Goal: Navigation & Orientation: Find specific page/section

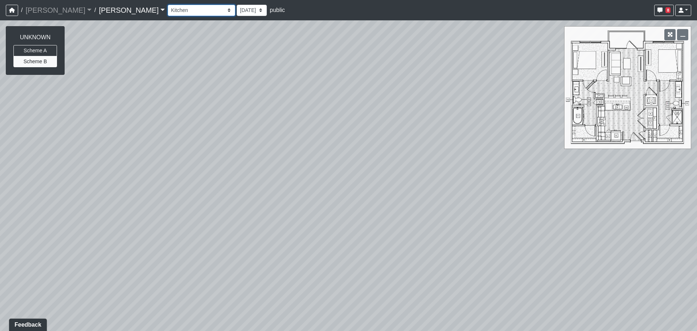
click at [168, 11] on select "Column Seating Column Shelves Dining Table Entry 1 Entry 2 Kitchen Lounge 1 Lou…" at bounding box center [202, 10] width 68 height 11
click at [168, 5] on select "Column Seating Column Shelves Dining Table Entry 1 Entry 2 Kitchen Lounge 1 Lou…" at bounding box center [202, 10] width 68 height 11
select select "aSYwgHFsmvjKjafCccPp2r"
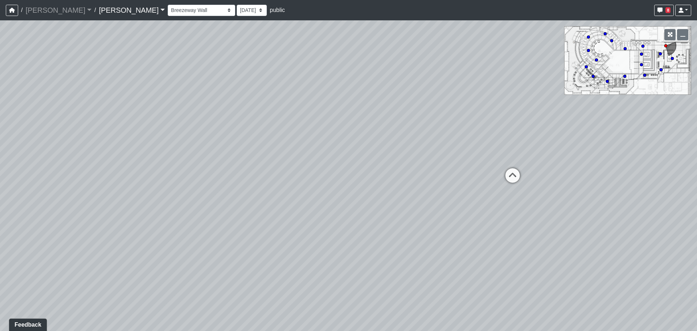
drag, startPoint x: 199, startPoint y: 212, endPoint x: 295, endPoint y: 204, distance: 96.6
click at [295, 204] on div "Loading... Entry Loading... Laundry Loading... Living Room Loading... Hall 1 Lo…" at bounding box center [348, 175] width 697 height 310
drag, startPoint x: 119, startPoint y: 188, endPoint x: 343, endPoint y: 167, distance: 224.2
click at [343, 167] on div "Loading... Entry Loading... Laundry Loading... Living Room Loading... Hall 1 Lo…" at bounding box center [348, 175] width 697 height 310
drag, startPoint x: 289, startPoint y: 162, endPoint x: 336, endPoint y: 155, distance: 47.3
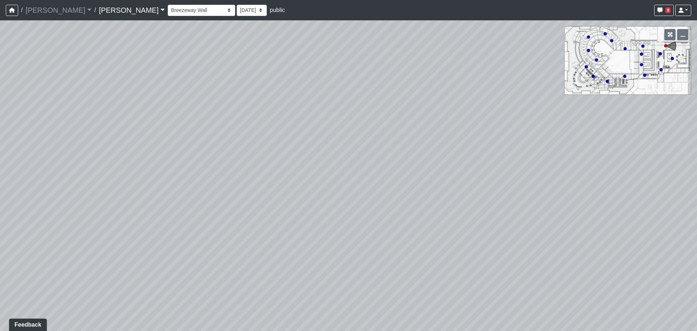
click at [336, 155] on div "Loading... Entry Loading... Laundry Loading... Living Room Loading... Hall 1 Lo…" at bounding box center [348, 175] width 697 height 310
drag, startPoint x: 315, startPoint y: 152, endPoint x: 310, endPoint y: 155, distance: 5.7
click at [310, 155] on div "Loading... Entry Loading... Laundry Loading... Living Room Loading... Hall 1 Lo…" at bounding box center [348, 175] width 697 height 310
